Goal: Information Seeking & Learning: Learn about a topic

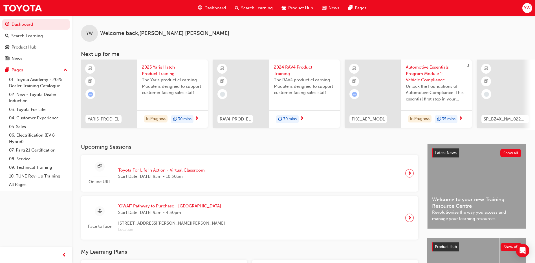
click at [183, 171] on span "Toyota For Life In Action - Virtual Classroom" at bounding box center [161, 170] width 87 height 6
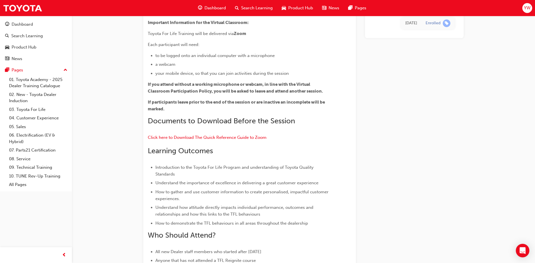
scroll to position [85, 0]
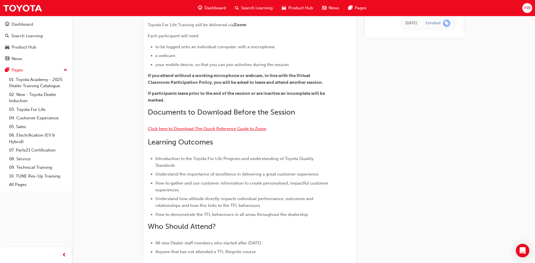
click at [167, 128] on span "Click here to Download The Quick Reference Guide to Zoom" at bounding box center [207, 128] width 119 height 5
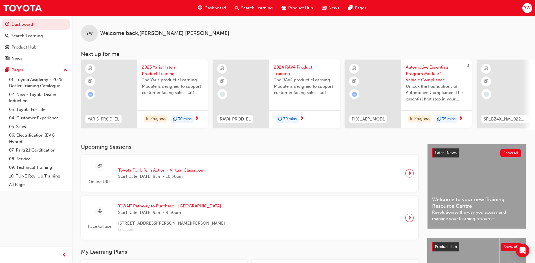
click at [177, 168] on div "Online URL Toyota For Life In Action - Virtual Classroom Start Date: [DATE] 9am…" at bounding box center [147, 173] width 124 height 23
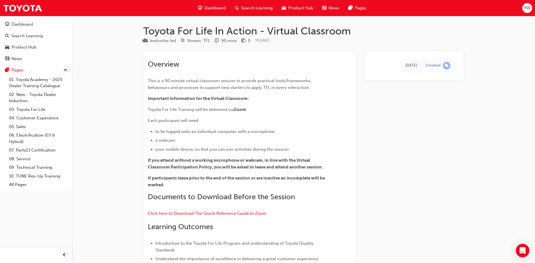
click at [263, 126] on div "Overview This is a 90 minute virtual classroom session to provide practical too…" at bounding box center [239, 200] width 183 height 280
click at [401, 69] on td "[DATE]" at bounding box center [411, 66] width 20 height 12
click at [239, 180] on span "If participants leave prior to the end of the session or are inactive an incomp…" at bounding box center [237, 181] width 178 height 12
